Goal: Find specific page/section

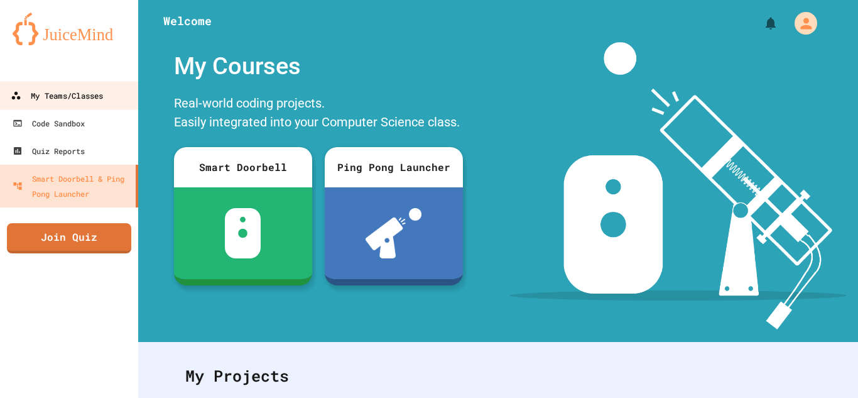
click at [84, 96] on div "My Teams/Classes" at bounding box center [57, 96] width 92 height 16
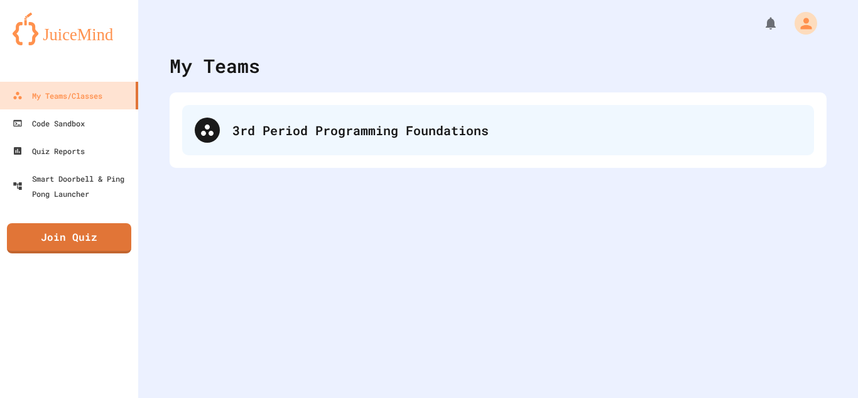
click at [209, 128] on icon at bounding box center [207, 129] width 13 height 11
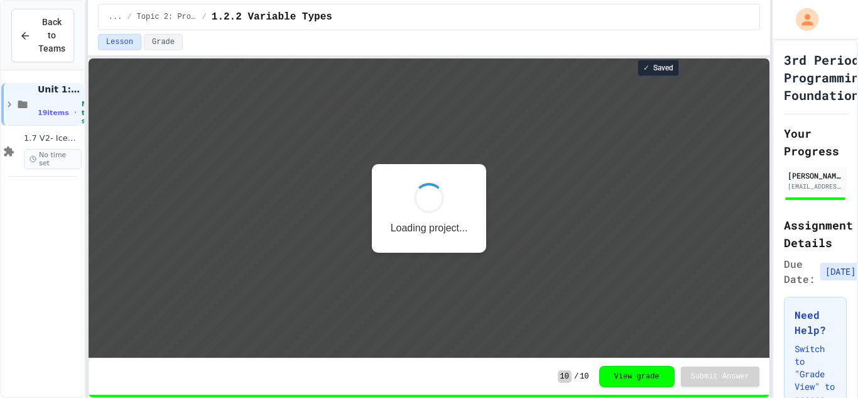
scroll to position [1, 0]
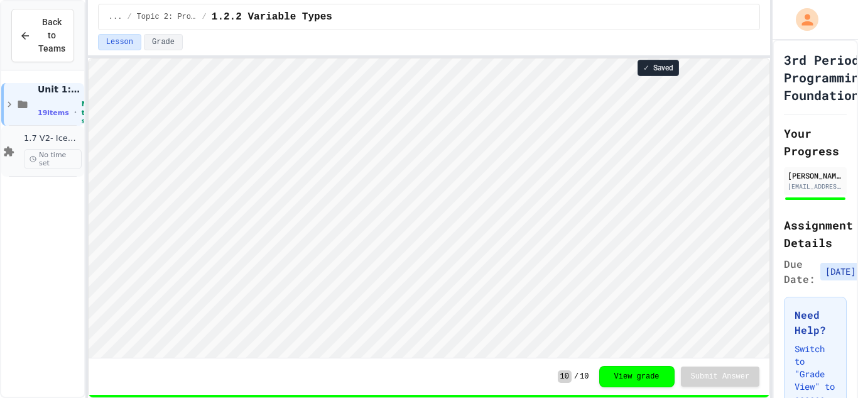
click at [48, 137] on span "1.7 V2- IceCream Machine Project" at bounding box center [53, 138] width 58 height 11
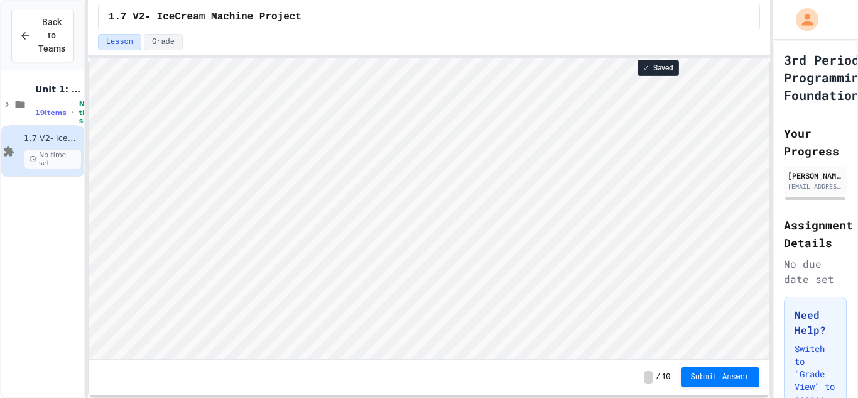
scroll to position [1, 0]
